Goal: Navigation & Orientation: Find specific page/section

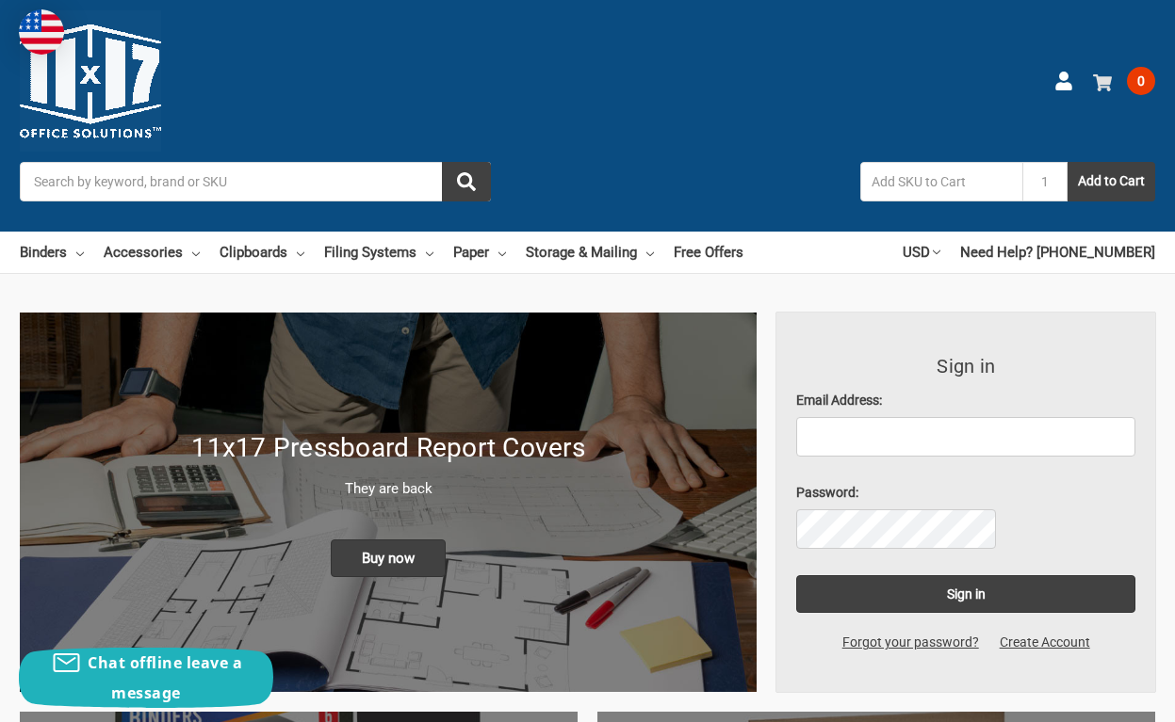
drag, startPoint x: 1115, startPoint y: 59, endPoint x: 1016, endPoint y: 114, distance: 113.0
click at [84, 232] on link "Binders" at bounding box center [52, 252] width 64 height 41
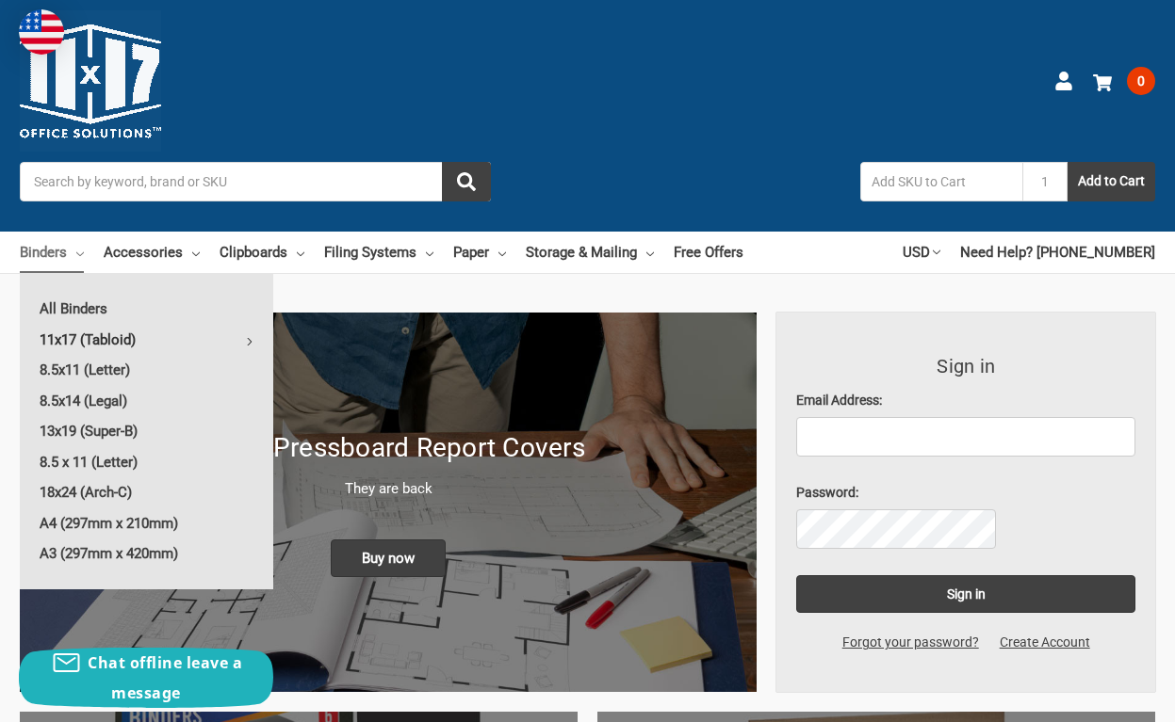
click at [122, 325] on link "11x17 (Tabloid)" at bounding box center [146, 340] width 253 height 30
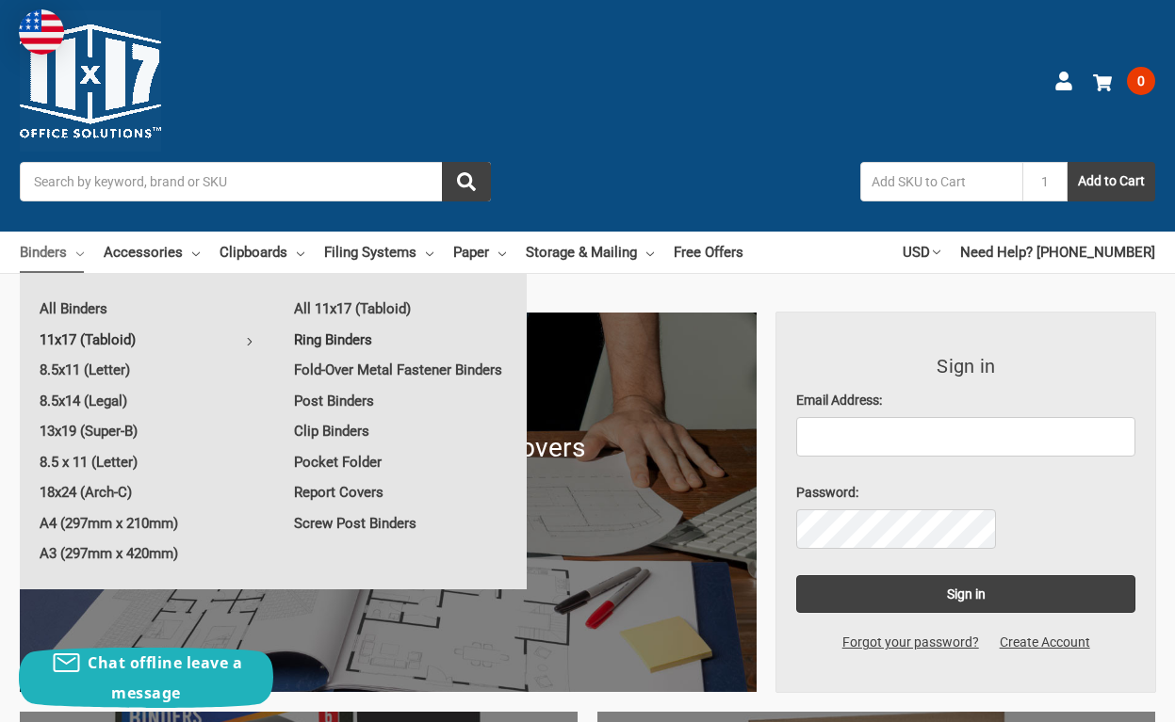
click at [414, 325] on link "Ring Binders" at bounding box center [400, 340] width 252 height 30
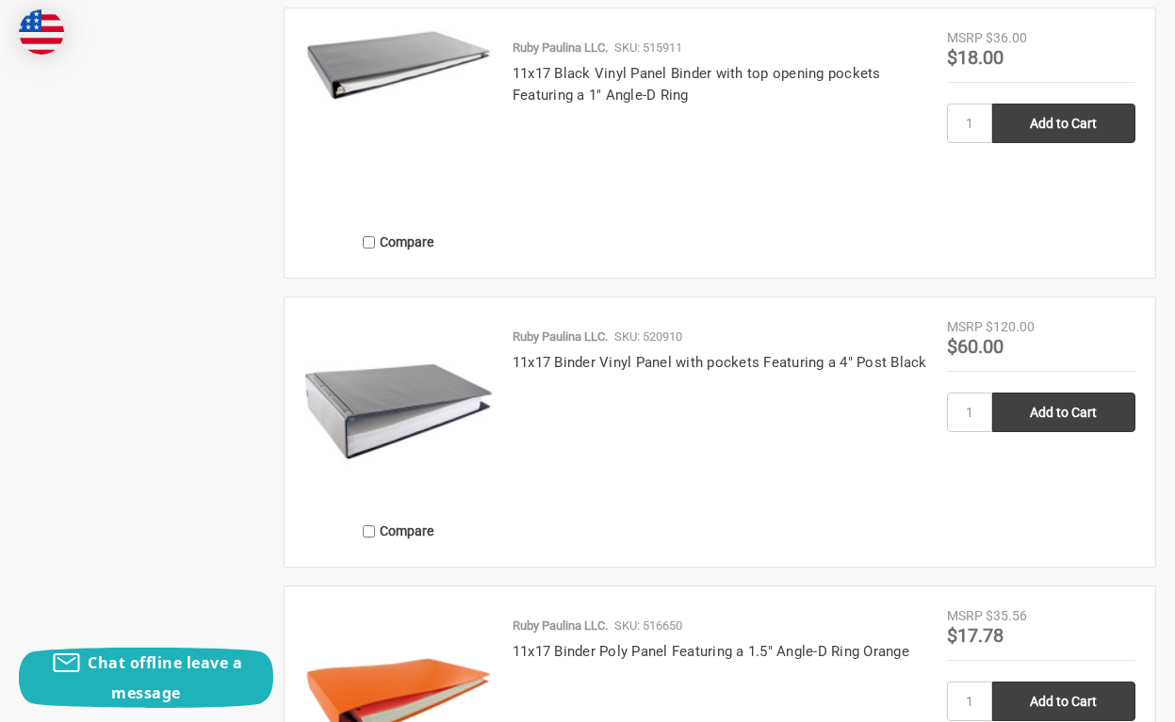
scroll to position [3108, 0]
